Goal: Find specific fact: Find specific fact

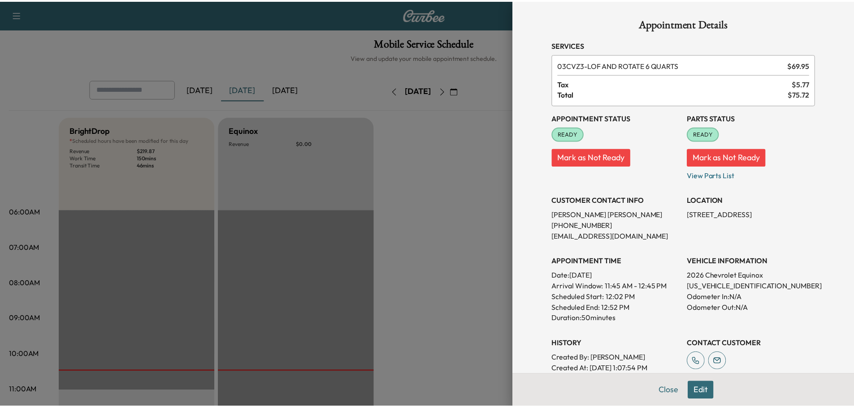
scroll to position [269, 0]
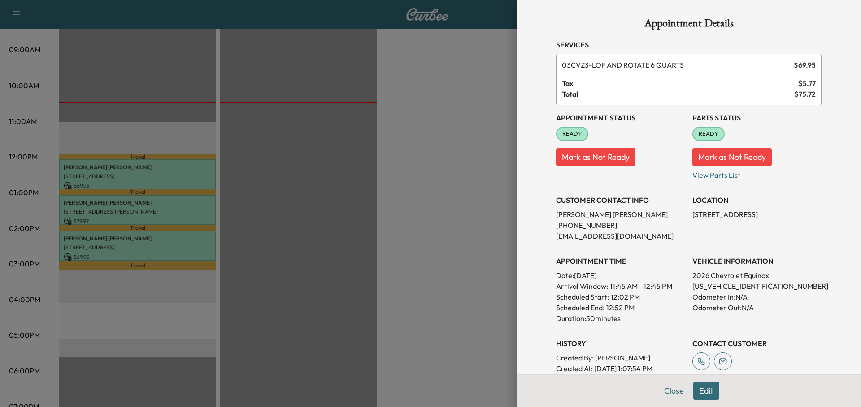
drag, startPoint x: 450, startPoint y: 134, endPoint x: 451, endPoint y: 139, distance: 5.7
click at [450, 137] on div at bounding box center [430, 203] width 861 height 407
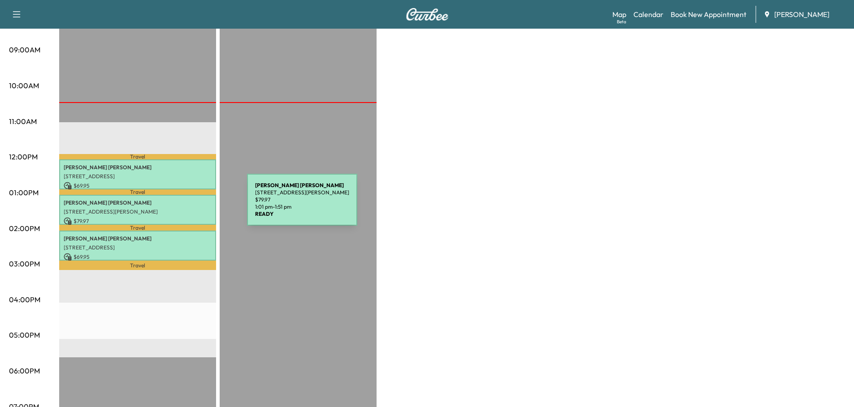
click at [181, 205] on div "[PERSON_NAME] [STREET_ADDRESS][PERSON_NAME] $ 79.97 1:01 pm - 1:51 pm" at bounding box center [137, 210] width 157 height 30
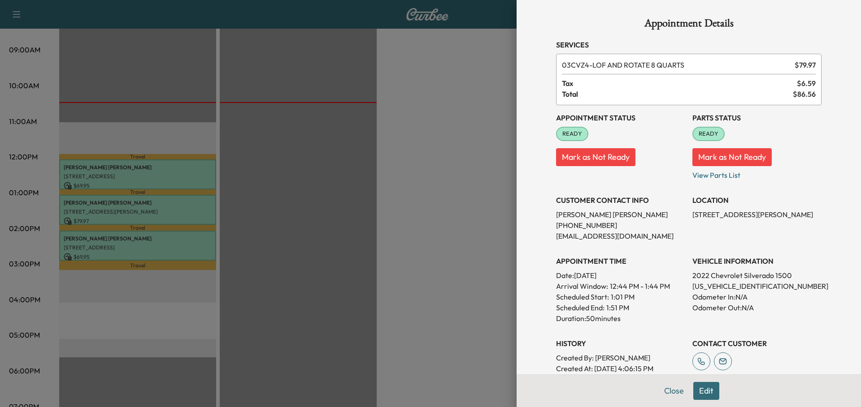
click at [735, 287] on p "[US_VEHICLE_IDENTIFICATION_NUMBER]" at bounding box center [756, 286] width 129 height 11
copy p "[US_VEHICLE_IDENTIFICATION_NUMBER]"
click at [735, 285] on p "[US_VEHICLE_IDENTIFICATION_NUMBER]" at bounding box center [756, 286] width 129 height 11
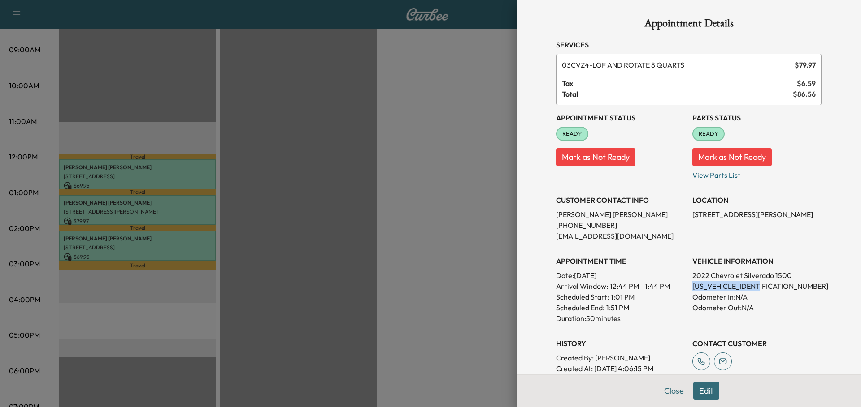
copy p "[US_VEHICLE_IDENTIFICATION_NUMBER]"
click at [261, 225] on div at bounding box center [430, 203] width 861 height 407
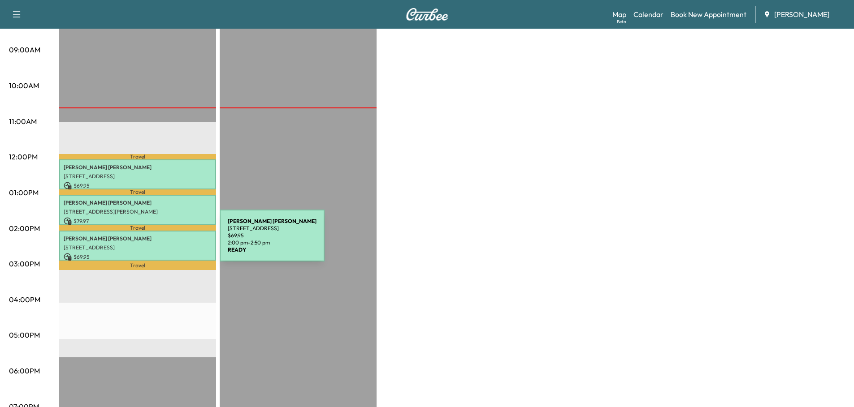
click at [152, 244] on p "[STREET_ADDRESS]" at bounding box center [138, 247] width 148 height 7
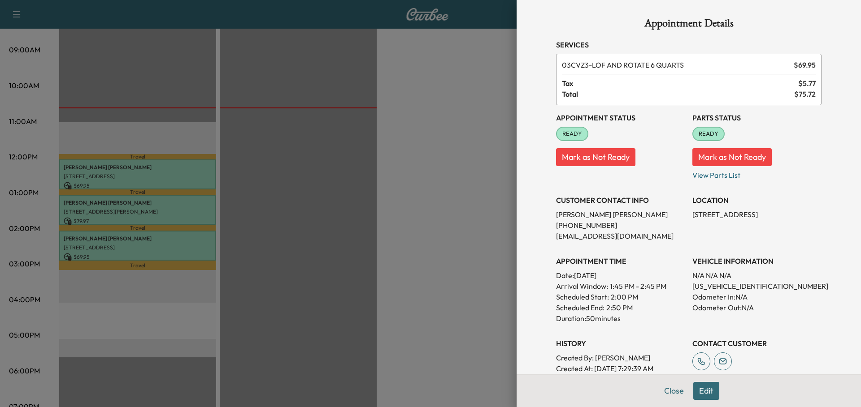
click at [738, 288] on p "[US_VEHICLE_IDENTIFICATION_NUMBER]" at bounding box center [756, 286] width 129 height 11
copy p "[US_VEHICLE_IDENTIFICATION_NUMBER]"
click at [259, 157] on div at bounding box center [430, 203] width 861 height 407
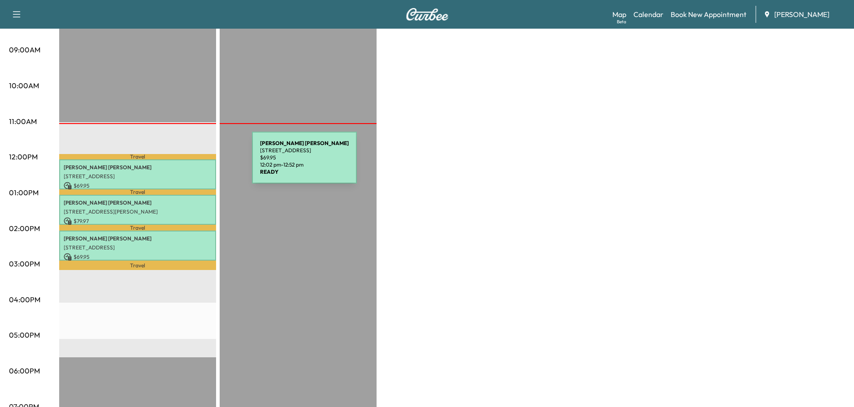
click at [185, 164] on p "[PERSON_NAME]" at bounding box center [138, 167] width 148 height 7
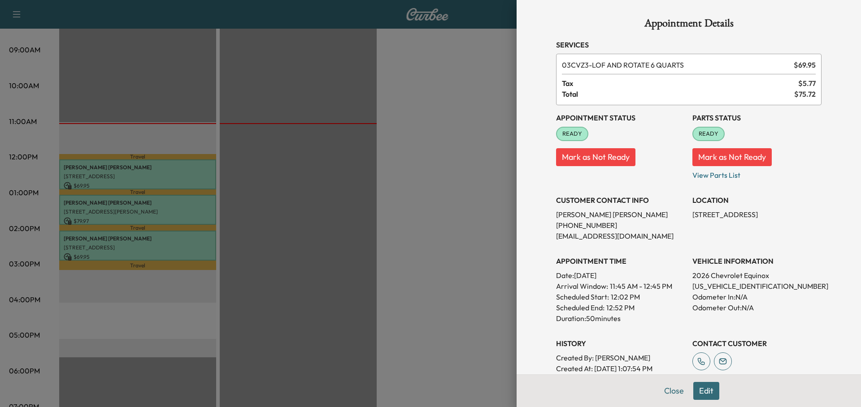
click at [186, 212] on div at bounding box center [430, 203] width 861 height 407
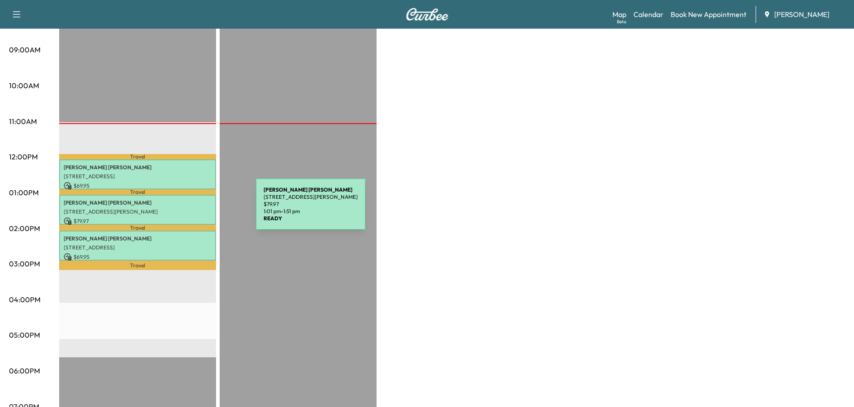
click at [189, 210] on p "[STREET_ADDRESS][PERSON_NAME]" at bounding box center [138, 211] width 148 height 7
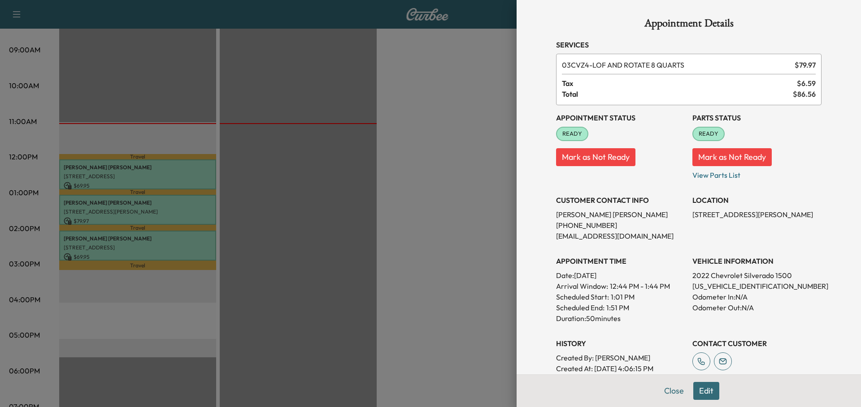
click at [329, 194] on div at bounding box center [430, 203] width 861 height 407
